Goal: Find specific page/section: Find specific page/section

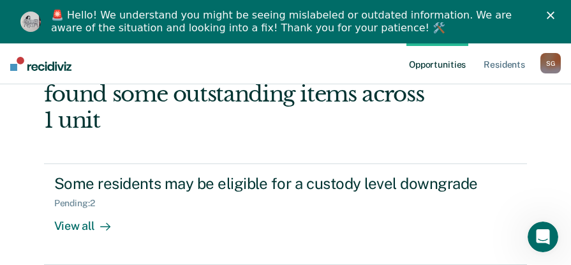
scroll to position [128, 0]
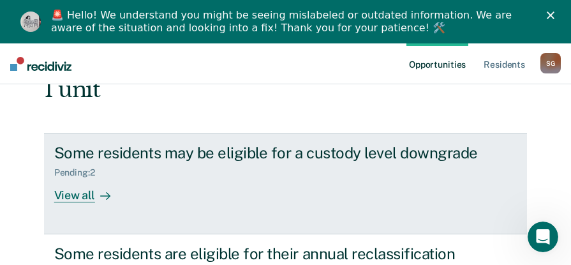
click at [73, 178] on div "View all" at bounding box center [90, 190] width 72 height 25
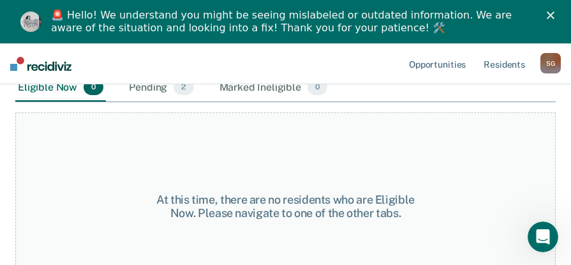
scroll to position [128, 0]
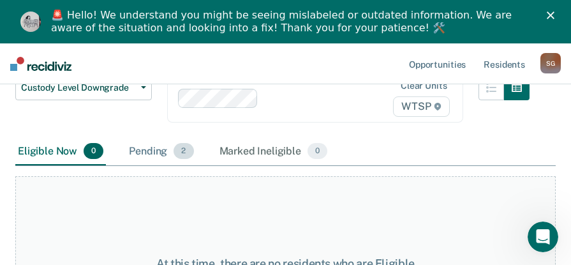
click at [155, 150] on div "Pending 2" at bounding box center [161, 152] width 70 height 28
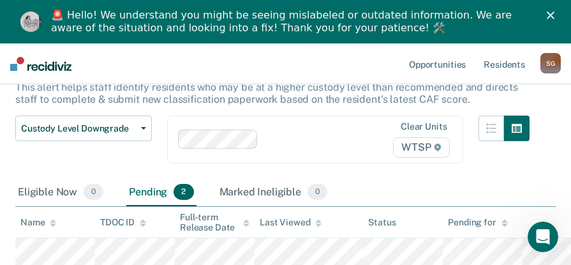
scroll to position [151, 0]
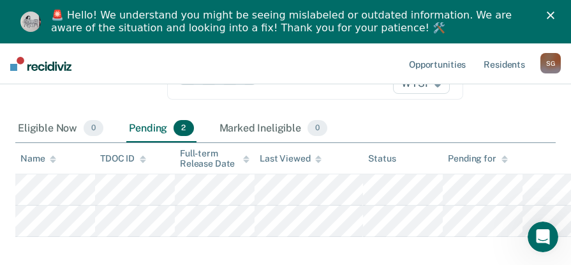
click at [555, 11] on icon "Close" at bounding box center [551, 15] width 8 height 8
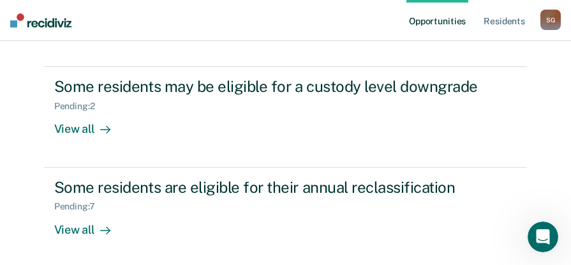
scroll to position [128, 0]
